Goal: Information Seeking & Learning: Learn about a topic

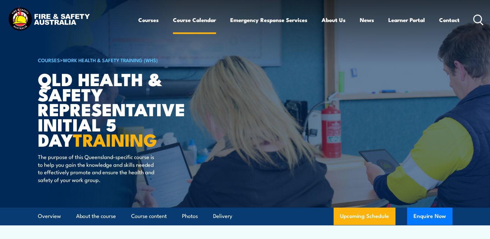
click at [182, 19] on link "Course Calendar" at bounding box center [194, 19] width 43 height 17
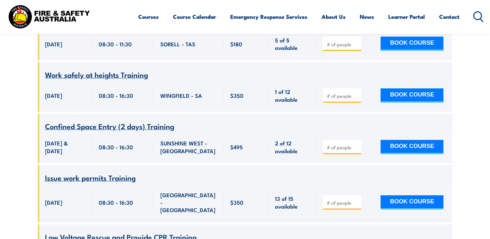
scroll to position [2269, 0]
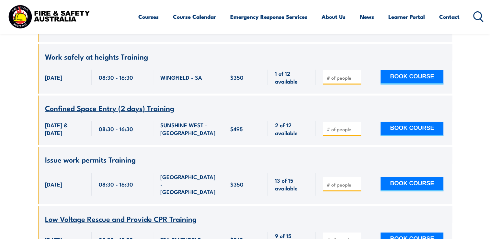
click at [481, 16] on circle at bounding box center [478, 16] width 8 height 8
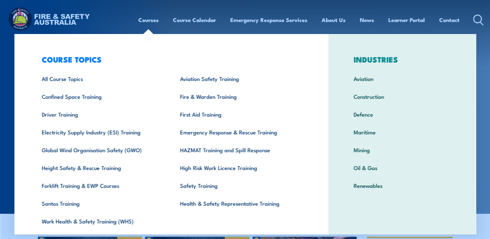
click at [150, 24] on link "Courses" at bounding box center [148, 19] width 20 height 17
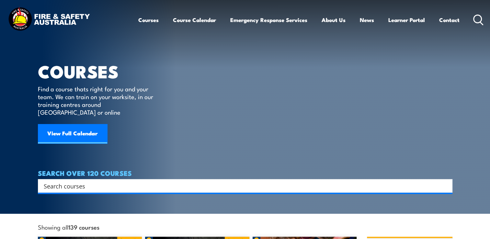
click at [124, 181] on input "Search input" at bounding box center [241, 186] width 395 height 10
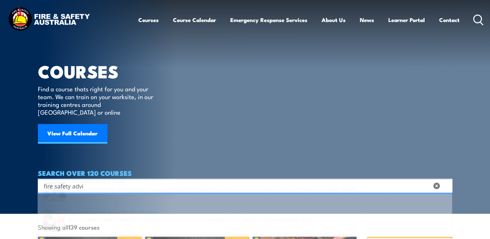
type input "fire safety advi"
click at [118, 195] on span at bounding box center [245, 206] width 411 height 30
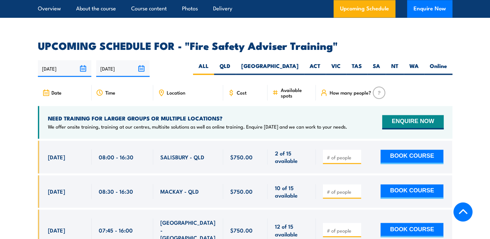
scroll to position [1005, 0]
